Goal: Task Accomplishment & Management: Use online tool/utility

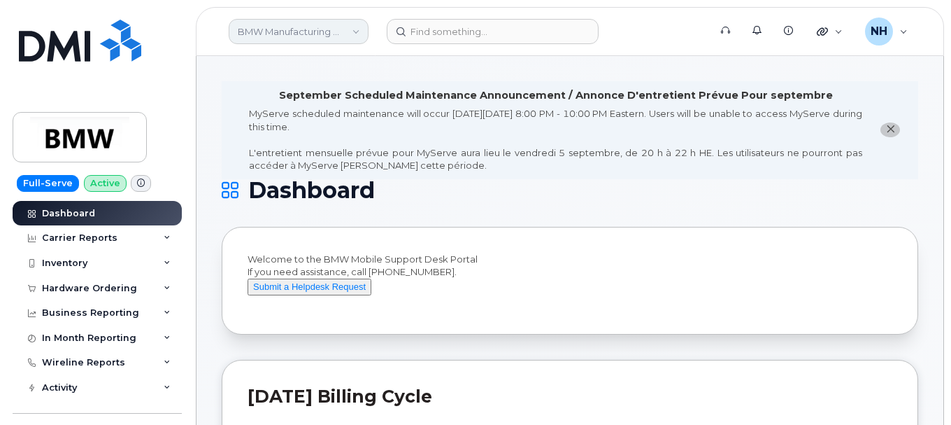
click at [299, 38] on link "BMW Manufacturing Co LLC" at bounding box center [299, 31] width 140 height 25
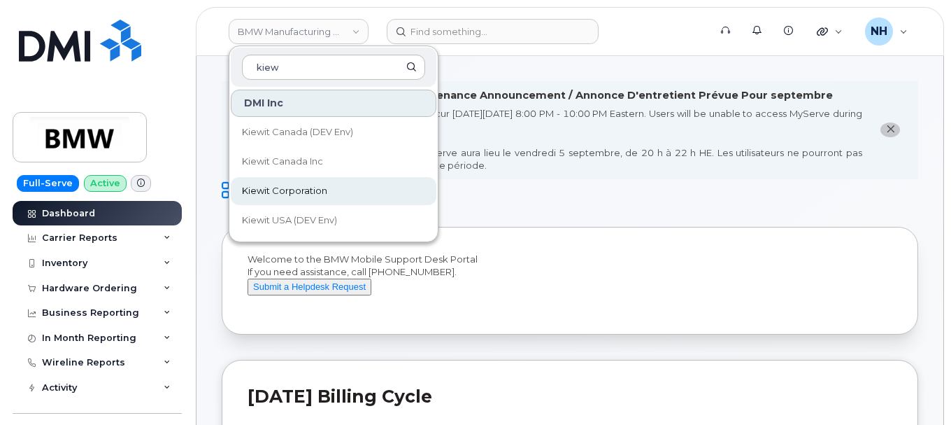
type input "kiew"
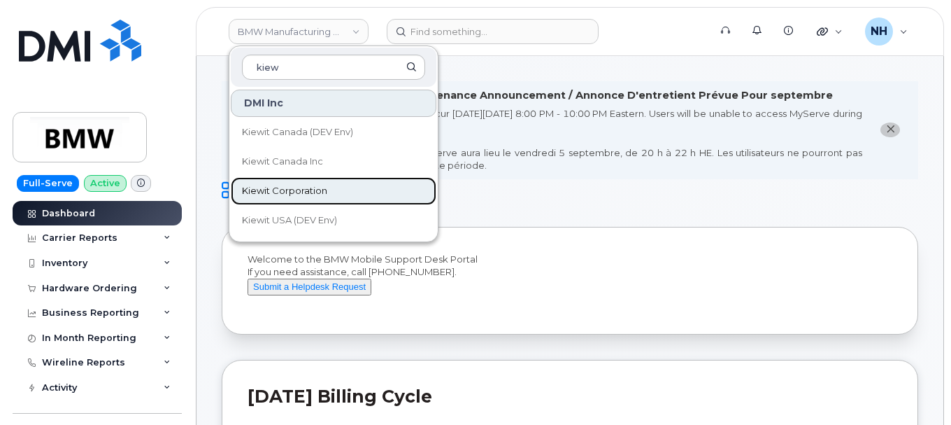
click at [311, 187] on span "Kiewit Corporation" at bounding box center [284, 191] width 85 height 14
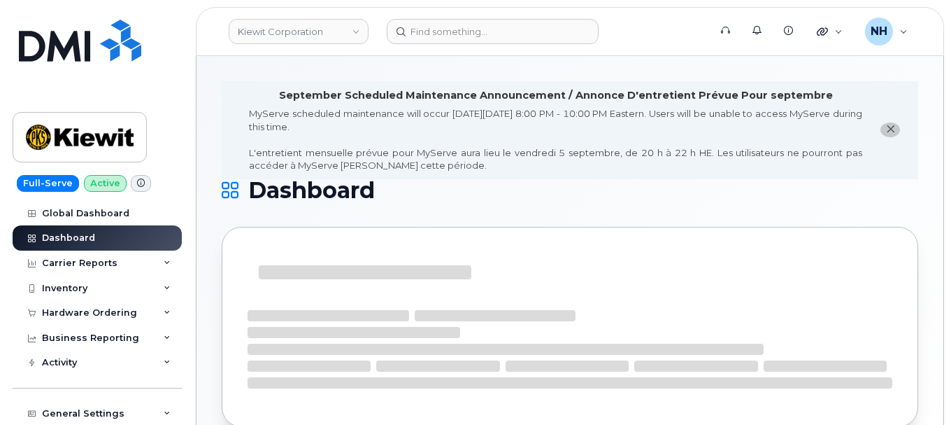
click at [893, 129] on icon "close notification" at bounding box center [890, 129] width 9 height 9
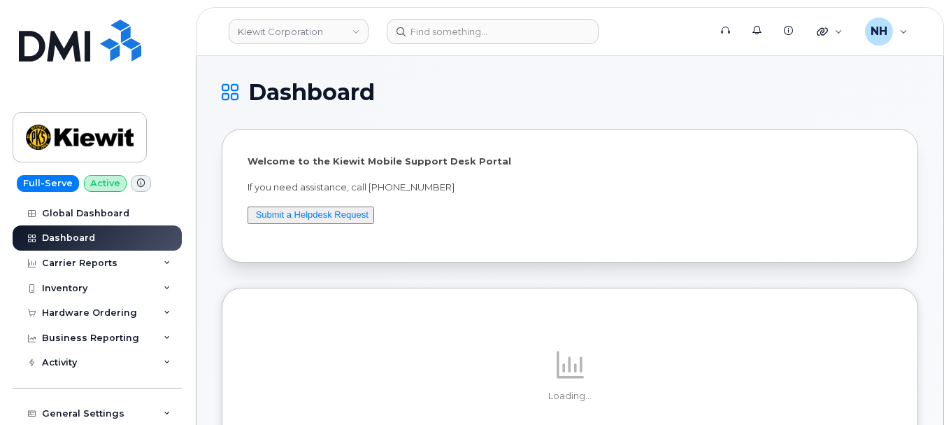
click at [289, 215] on link "Submit a Helpdesk Request" at bounding box center [312, 214] width 113 height 10
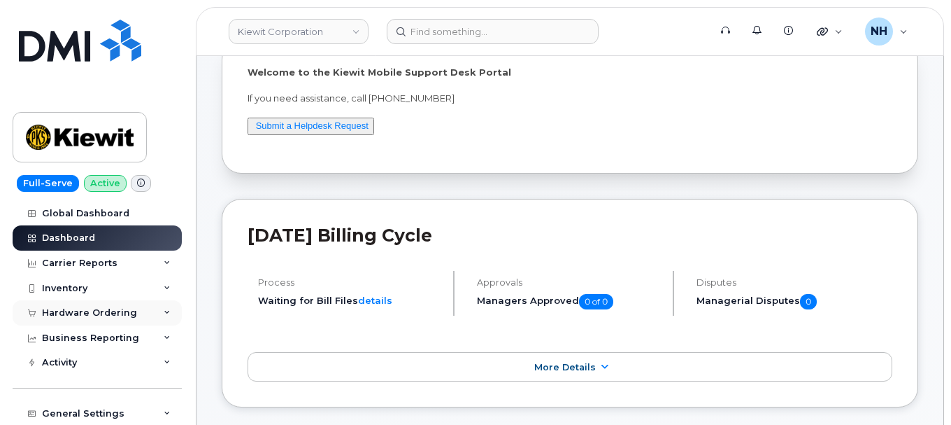
scroll to position [102, 0]
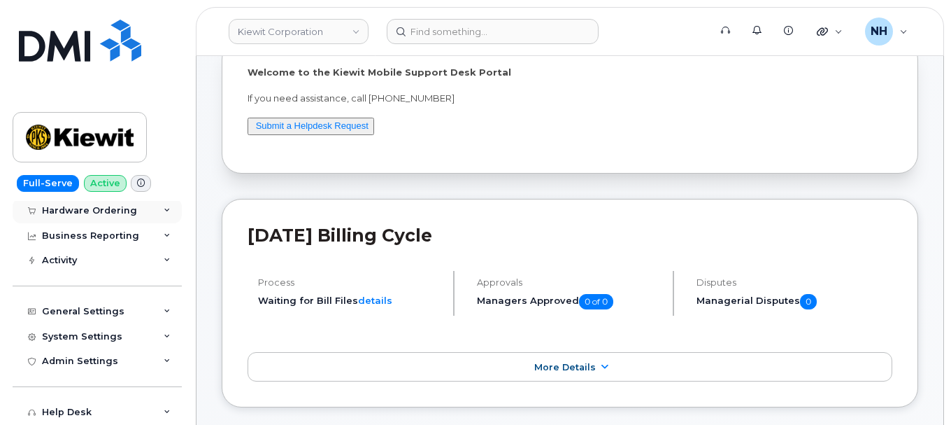
click at [129, 207] on div "Hardware Ordering" at bounding box center [89, 210] width 95 height 11
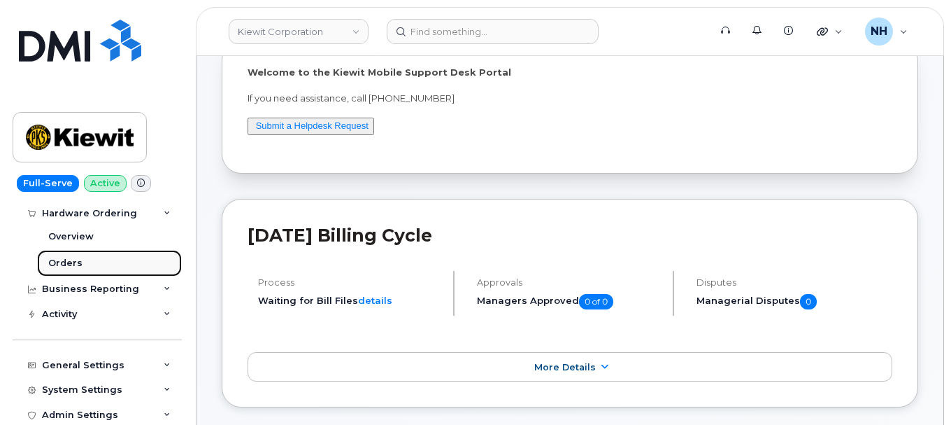
click at [85, 260] on link "Orders" at bounding box center [109, 263] width 145 height 27
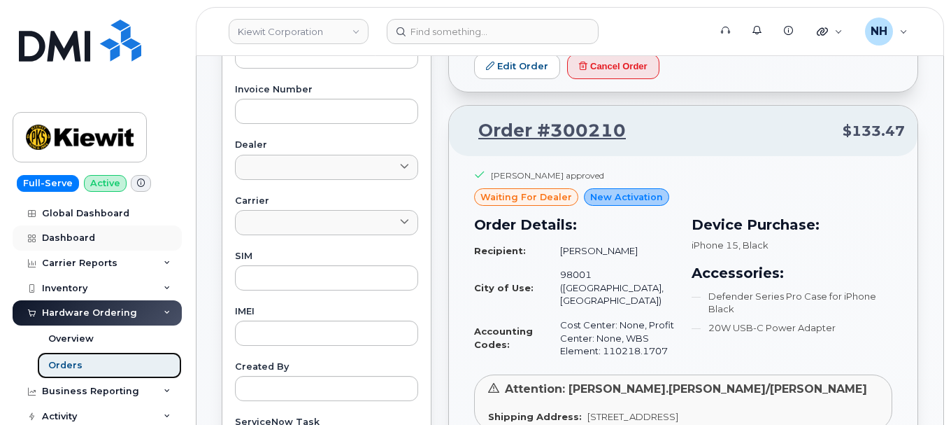
scroll to position [537, 0]
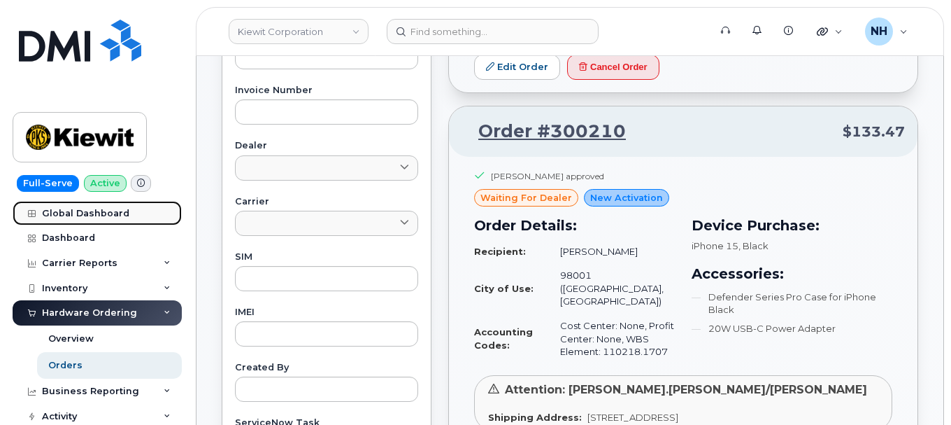
click at [80, 209] on div "Global Dashboard" at bounding box center [85, 213] width 87 height 11
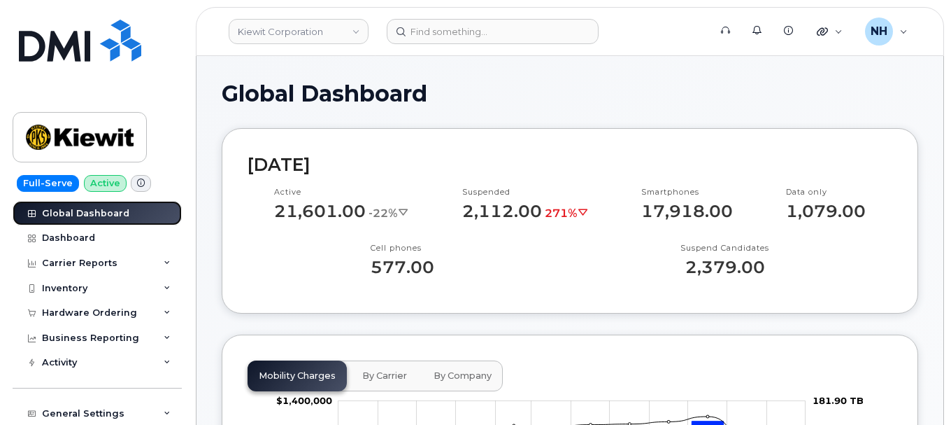
click at [73, 219] on link "Global Dashboard" at bounding box center [97, 213] width 169 height 25
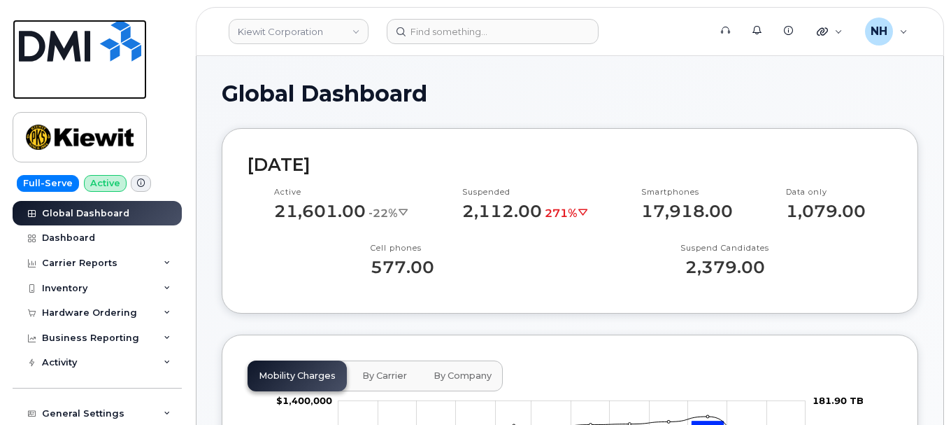
click at [66, 56] on img at bounding box center [80, 41] width 122 height 42
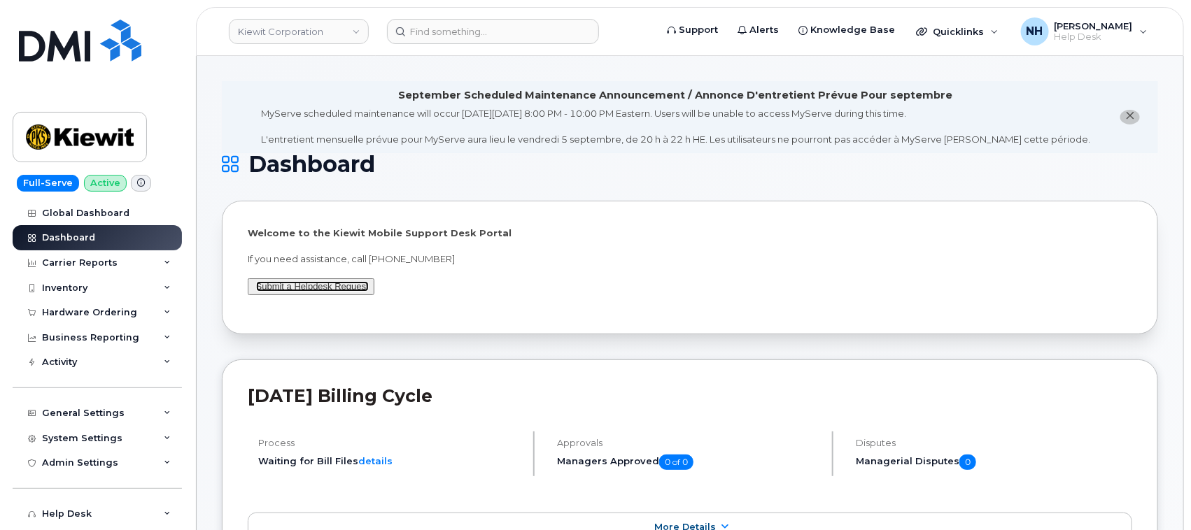
click at [345, 290] on link "Submit a Helpdesk Request" at bounding box center [312, 286] width 113 height 10
